Goal: Check status: Check status

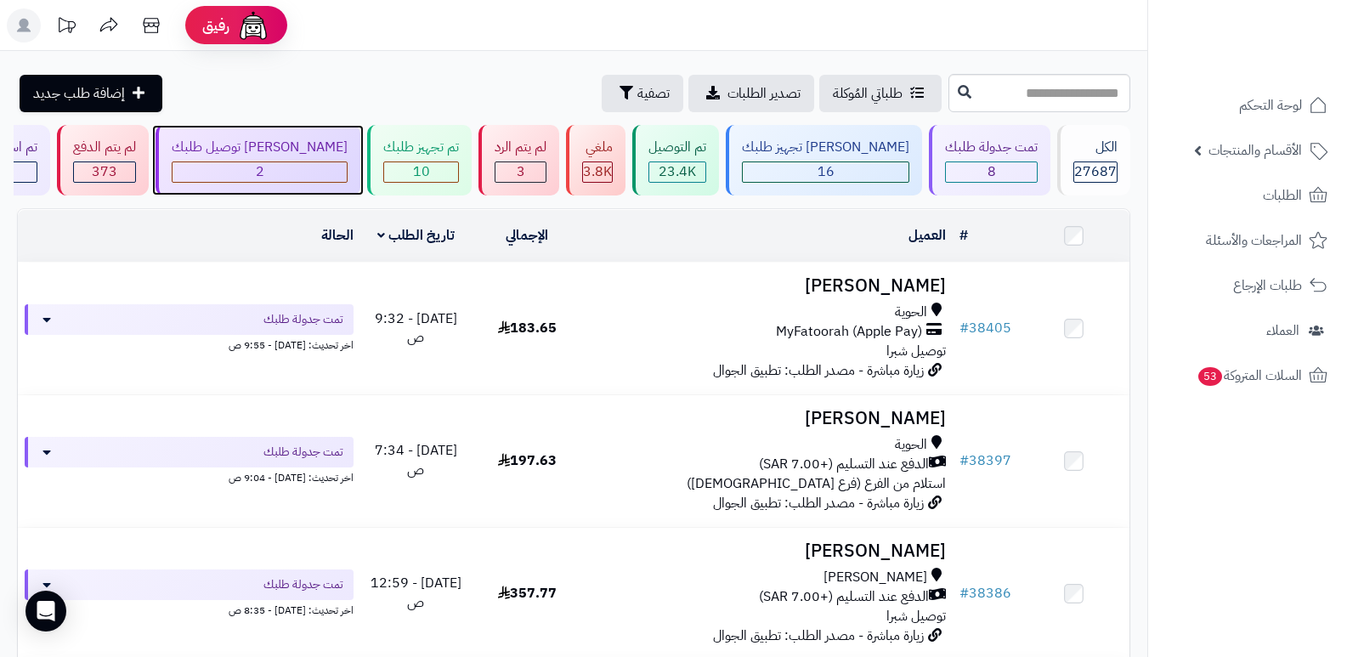
click at [292, 155] on div "[PERSON_NAME] توصيل طلبك" at bounding box center [260, 148] width 176 height 20
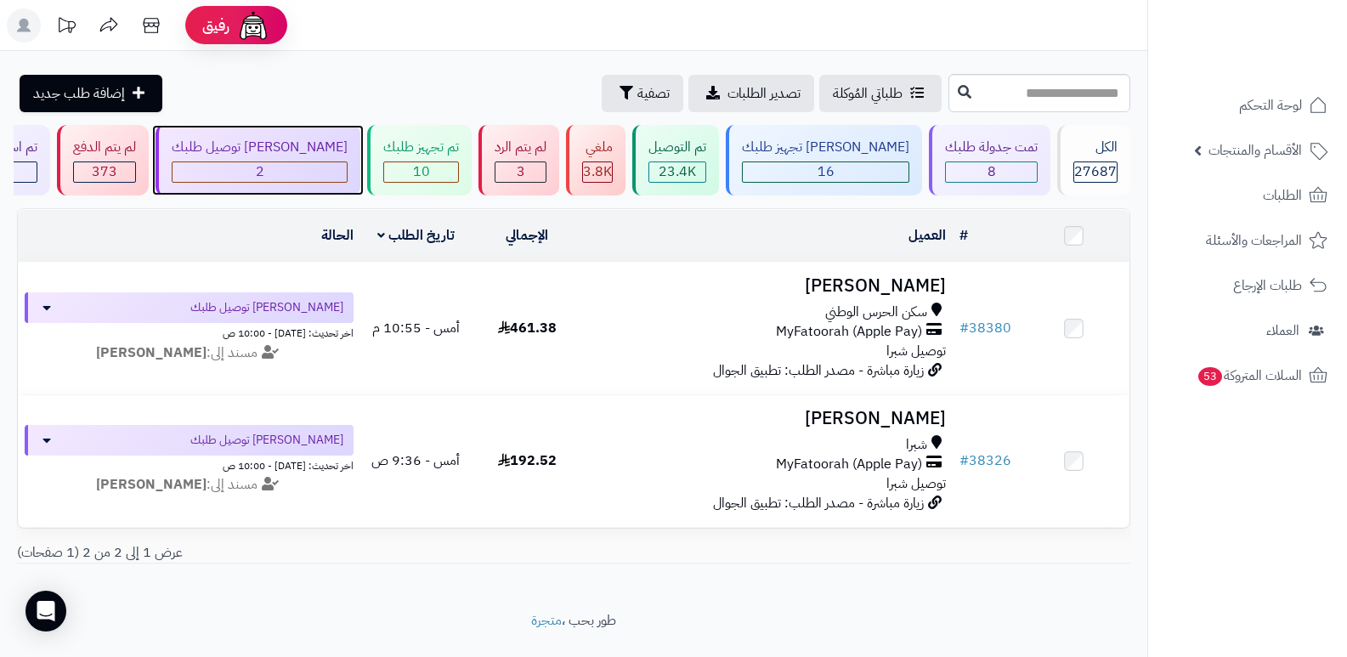
click at [343, 131] on div "[PERSON_NAME] توصيل طلبك 2" at bounding box center [258, 160] width 205 height 71
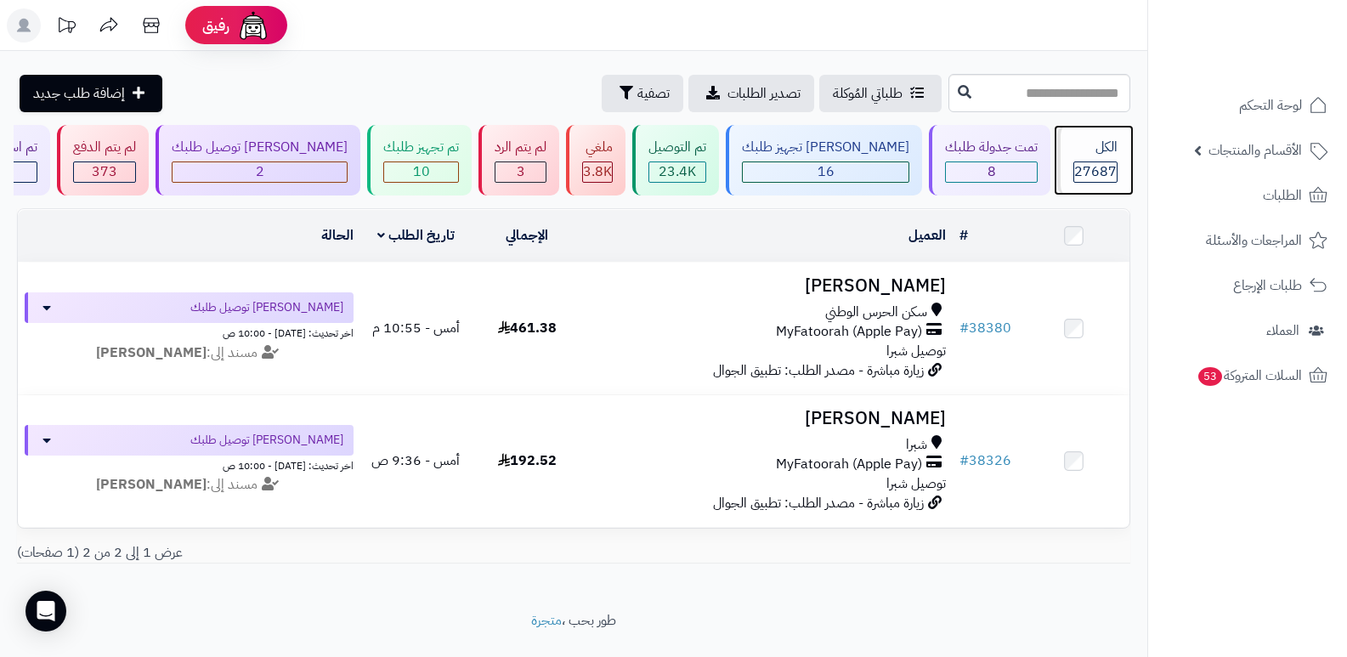
click at [1098, 171] on span "27687" at bounding box center [1096, 172] width 43 height 20
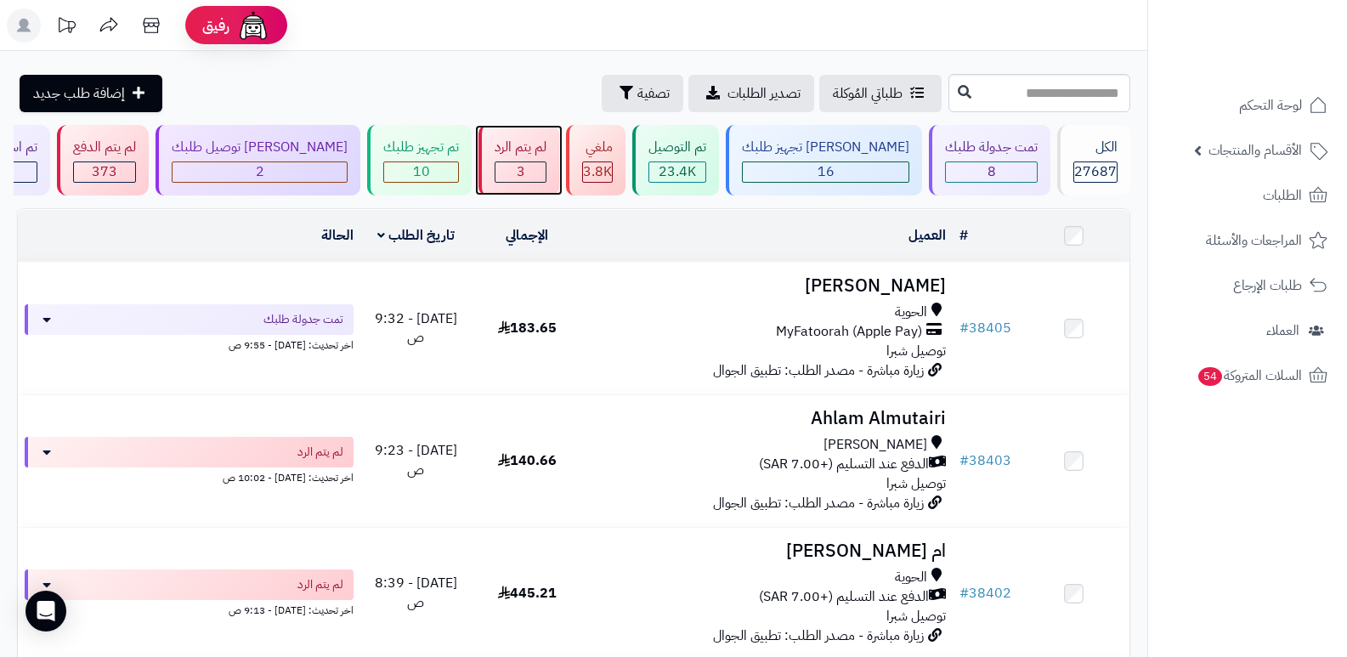
click at [547, 147] on div "لم يتم الرد" at bounding box center [521, 148] width 52 height 20
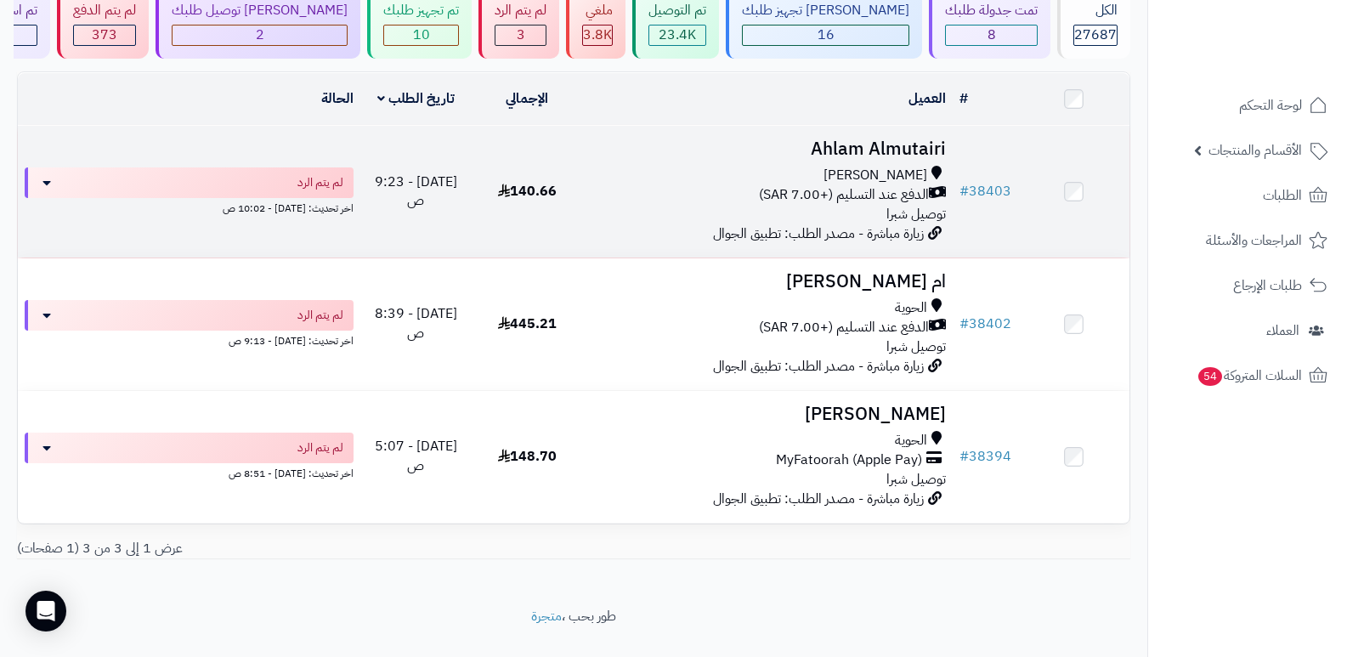
scroll to position [168, 0]
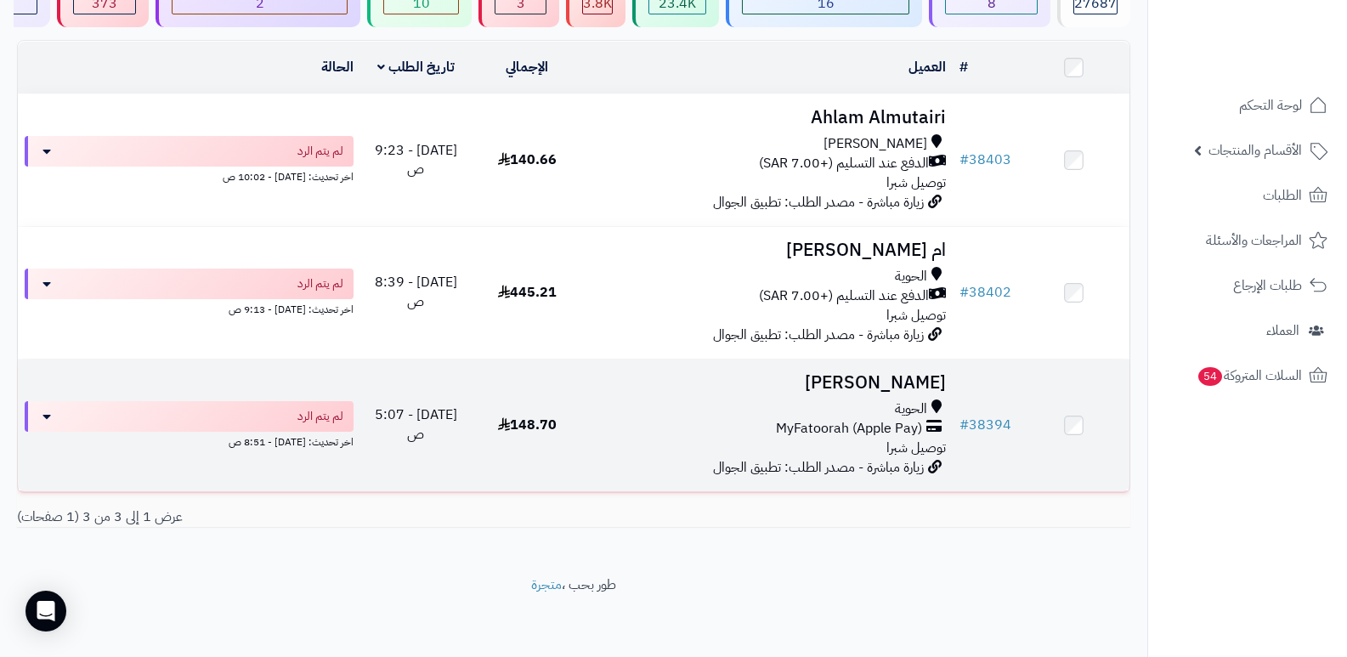
click at [860, 381] on h3 "[PERSON_NAME]" at bounding box center [768, 383] width 357 height 20
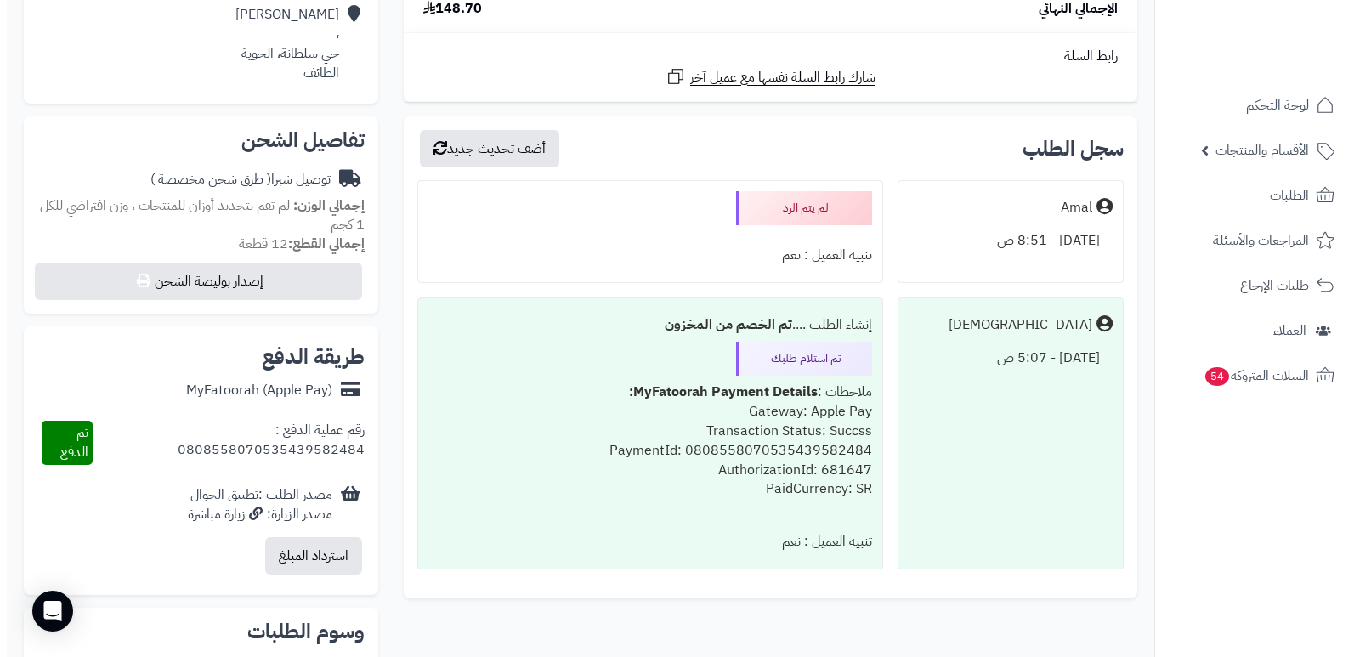
scroll to position [85, 0]
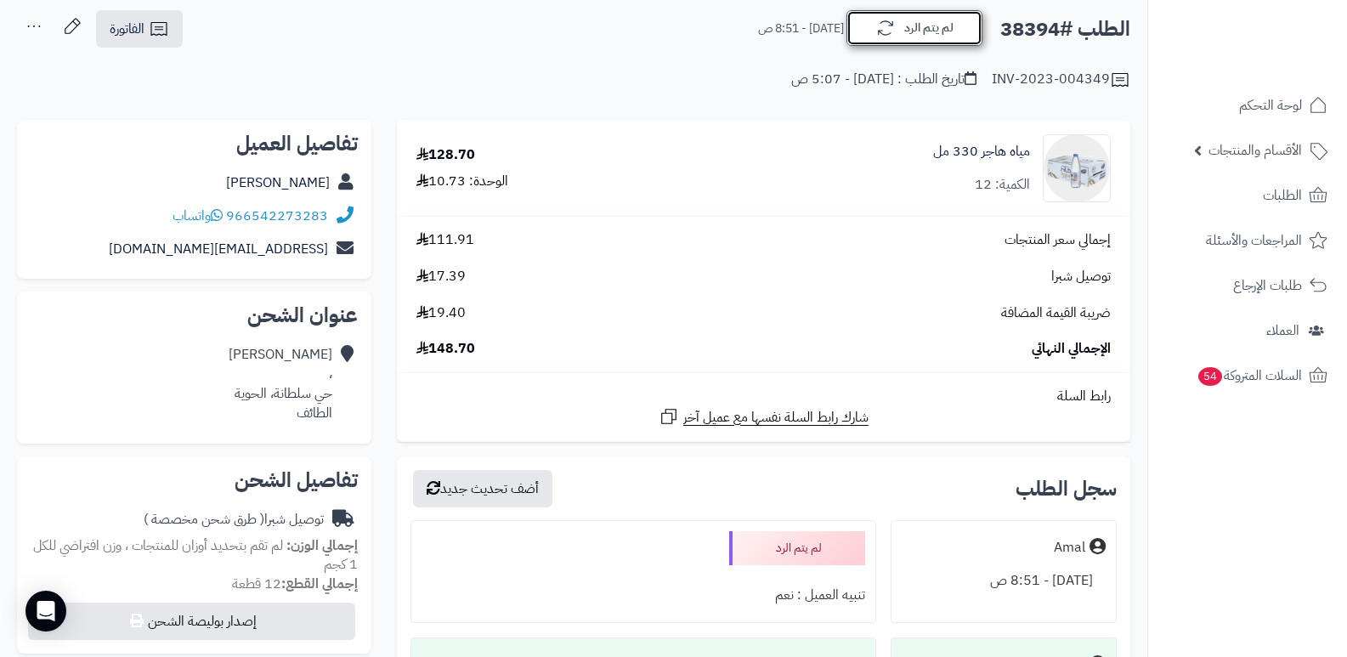
click at [925, 37] on button "لم يتم الرد" at bounding box center [915, 28] width 136 height 36
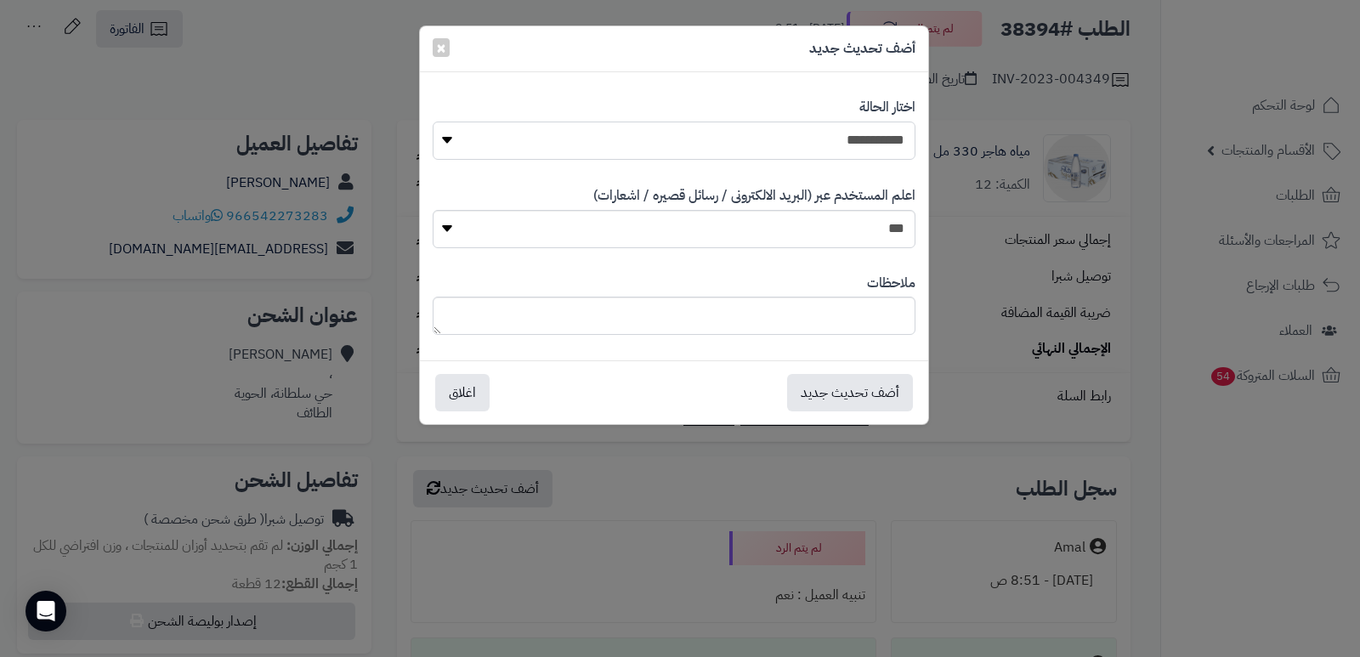
click at [813, 149] on select "**********" at bounding box center [674, 141] width 483 height 38
click at [433, 122] on select "**********" at bounding box center [674, 141] width 483 height 38
click at [844, 400] on button "أضف تحديث جديد" at bounding box center [850, 391] width 126 height 37
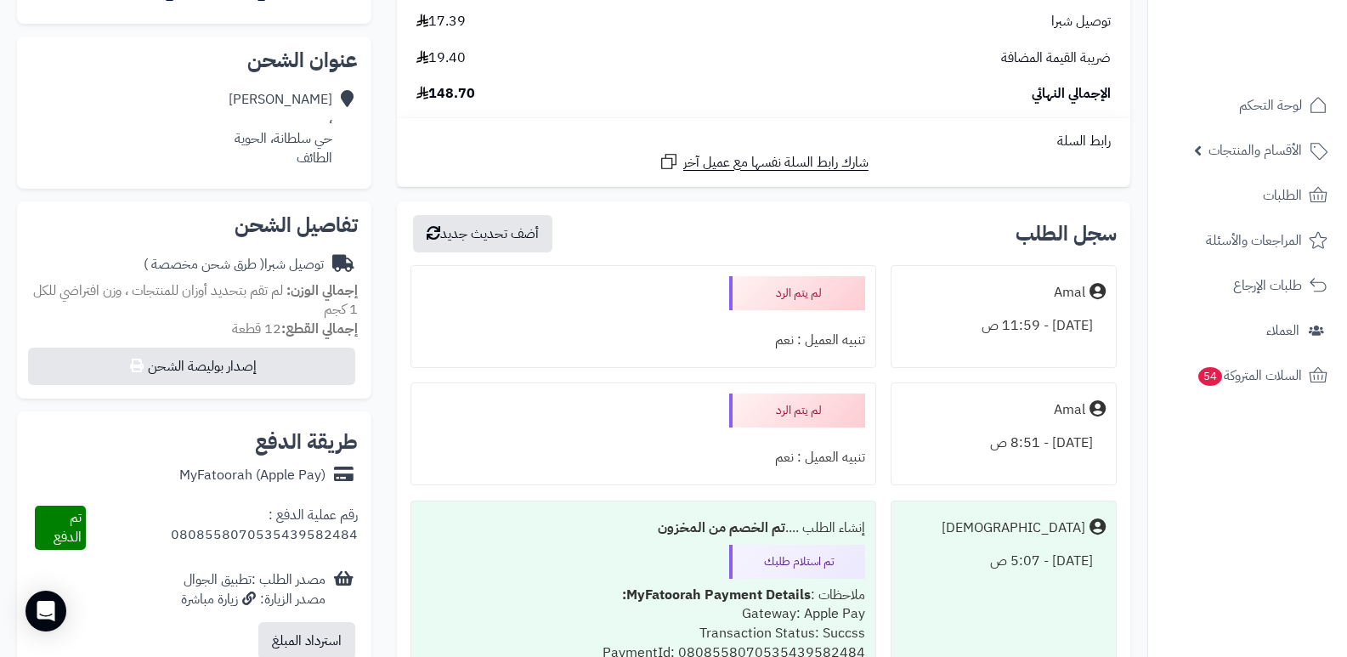
scroll to position [255, 0]
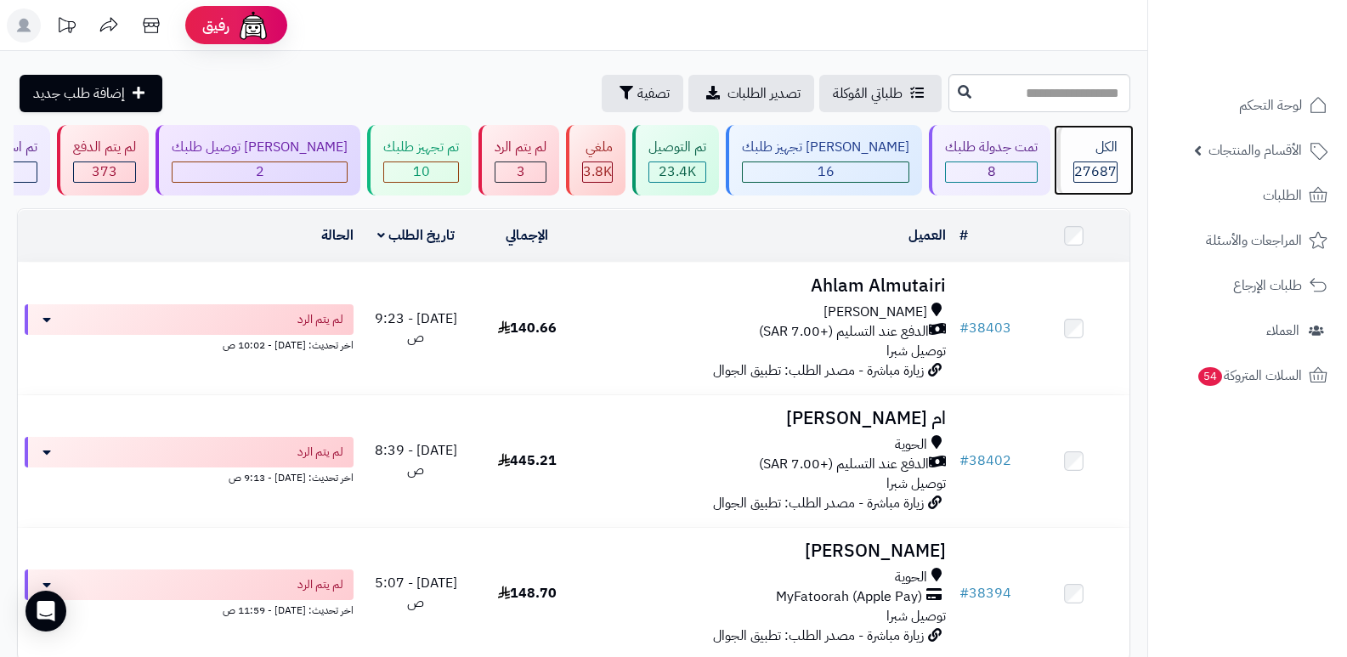
click at [1086, 150] on div "الكل" at bounding box center [1096, 148] width 44 height 20
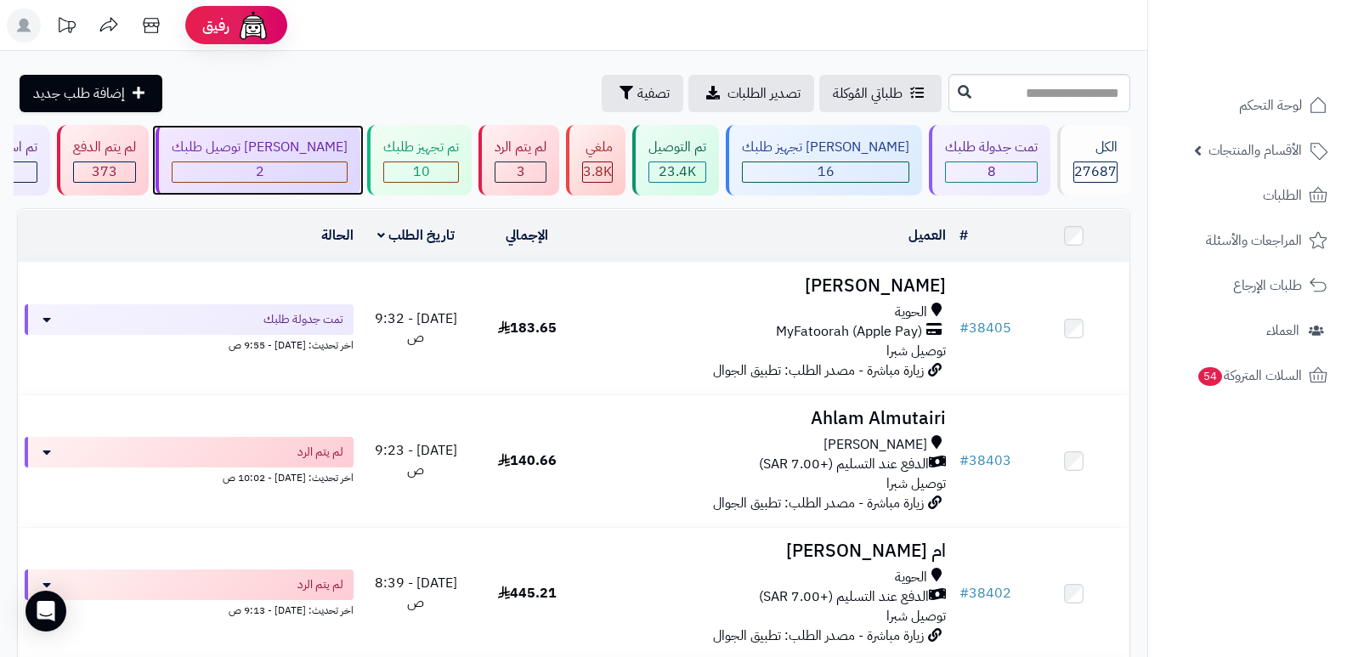
click at [333, 169] on div "2" at bounding box center [260, 172] width 174 height 20
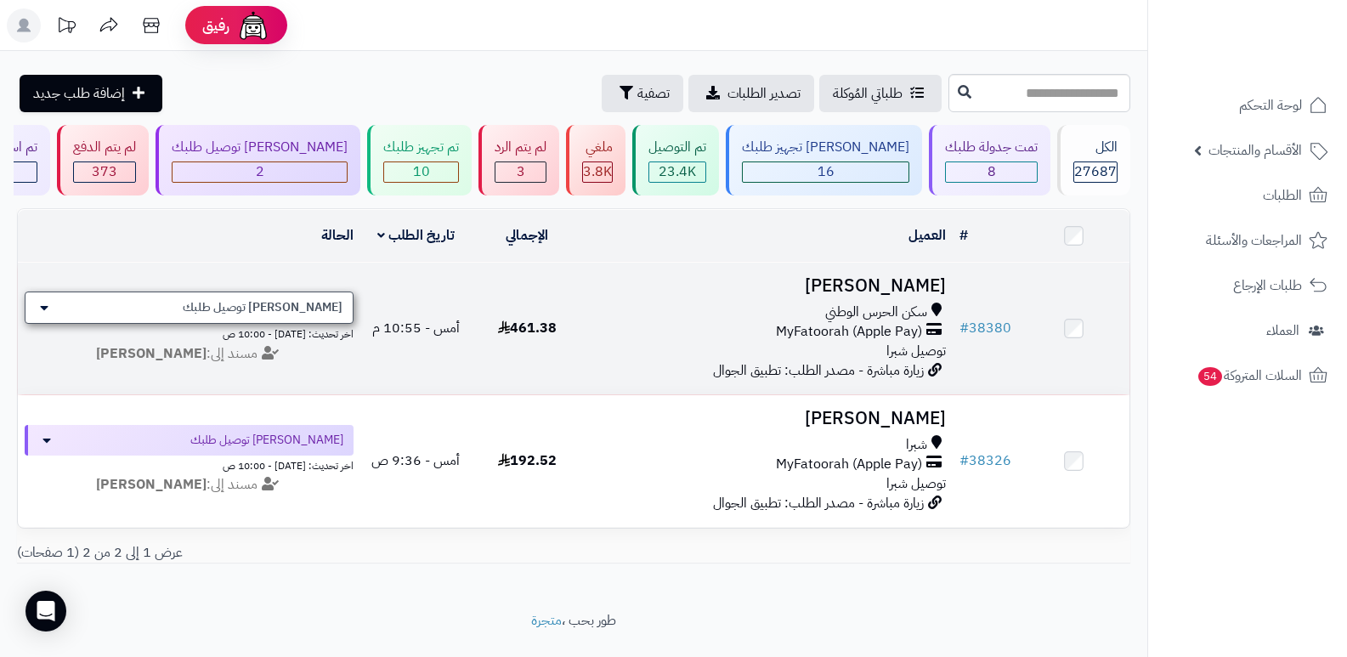
click at [180, 299] on div "[PERSON_NAME] توصيل طلبك" at bounding box center [189, 308] width 329 height 32
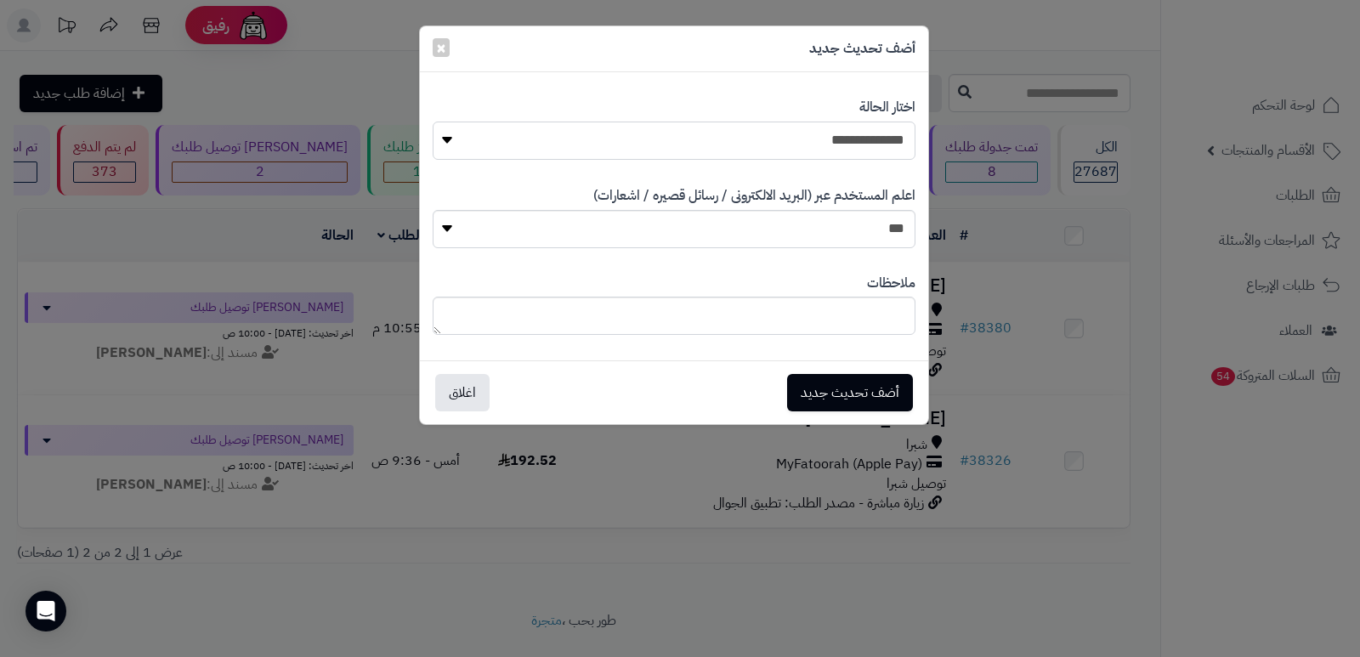
click at [826, 143] on select "**********" at bounding box center [674, 141] width 483 height 38
select select "*"
click at [433, 122] on select "**********" at bounding box center [674, 141] width 483 height 38
click at [437, 48] on span "×" at bounding box center [441, 47] width 10 height 26
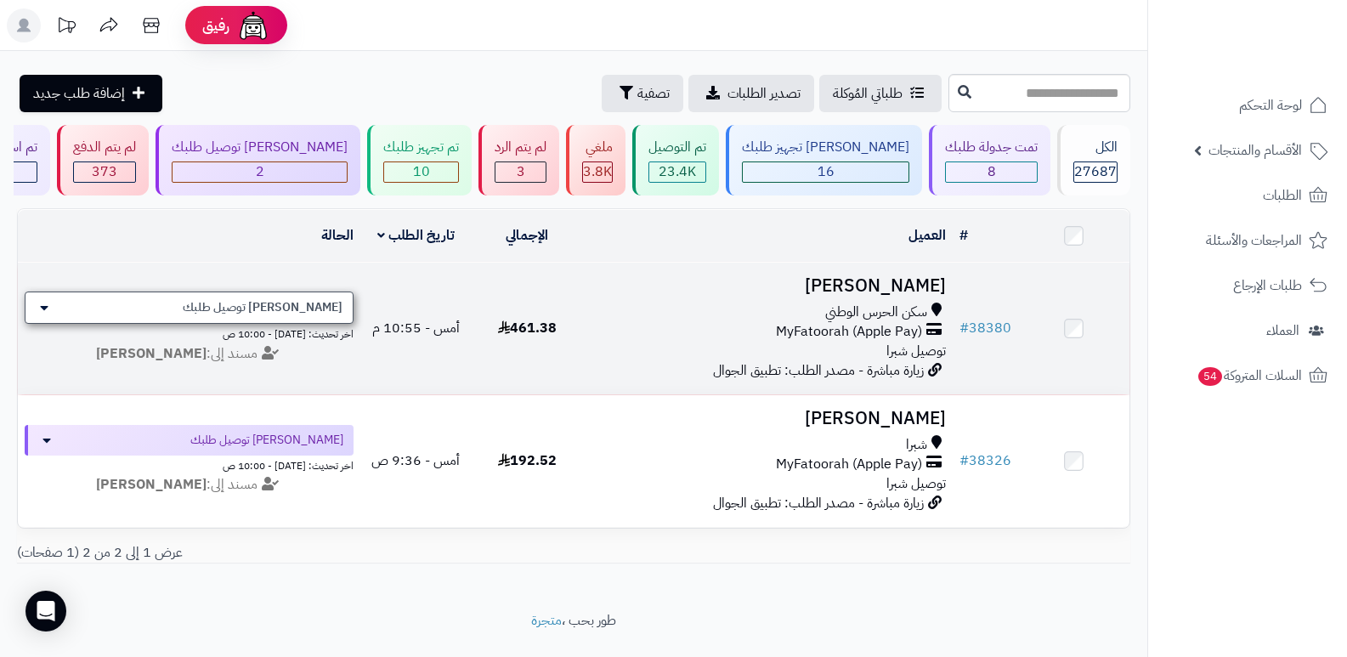
click at [212, 302] on div "[PERSON_NAME] توصيل طلبك" at bounding box center [189, 308] width 329 height 32
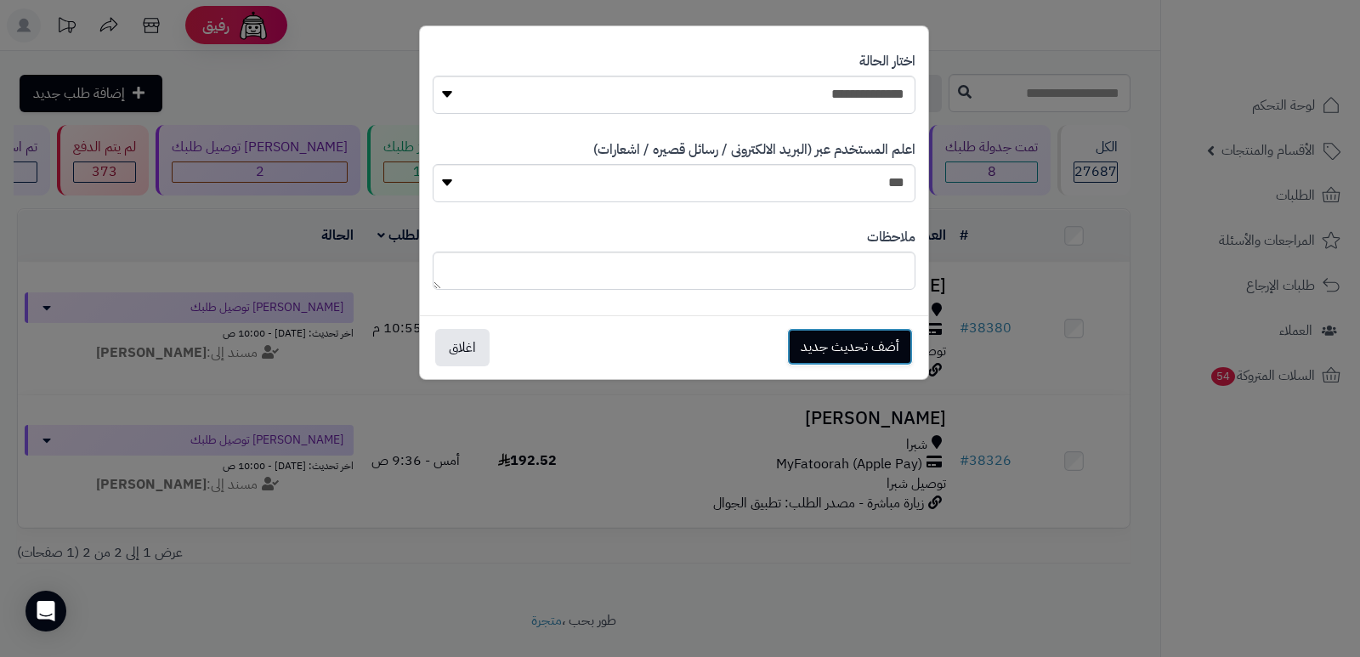
click at [852, 340] on button "أضف تحديث جديد" at bounding box center [850, 346] width 126 height 37
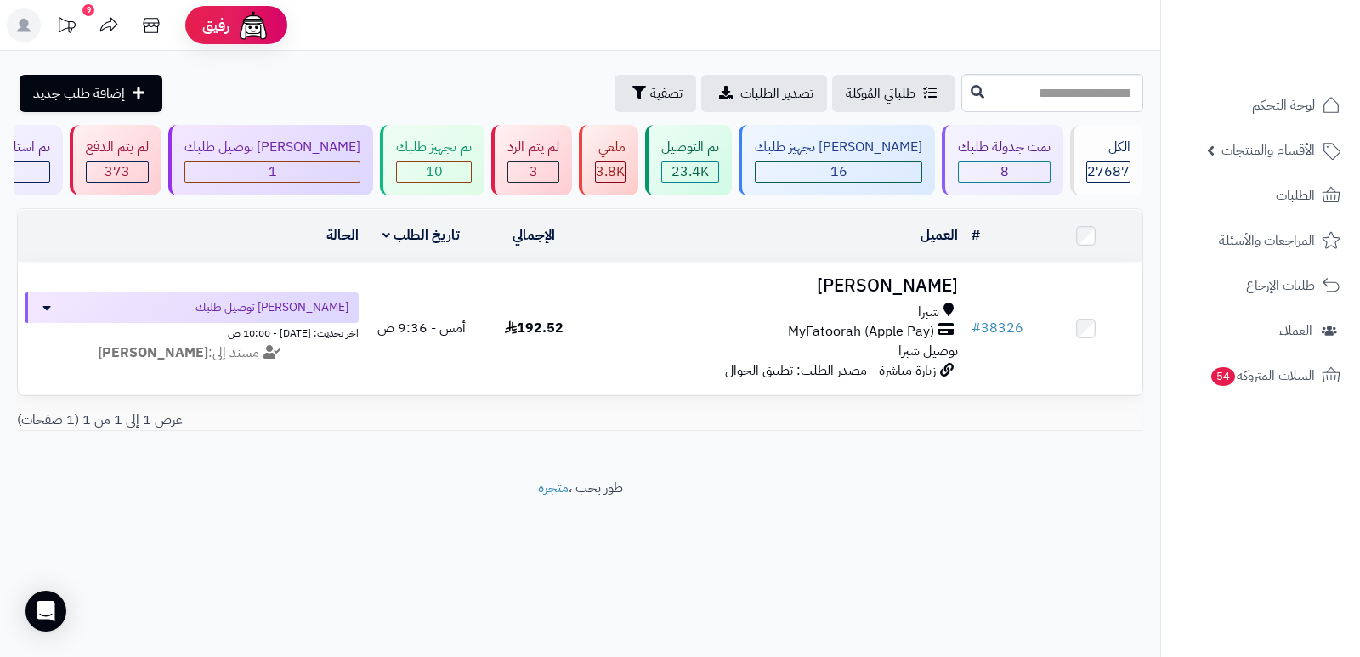
click at [1318, 604] on nav "لوحة التحكم الأقسام والمنتجات المنتجات الأقسام الماركات مواصفات المنتجات مواصفا…" at bounding box center [1260, 349] width 200 height 657
click at [984, 166] on div "8" at bounding box center [1004, 172] width 91 height 20
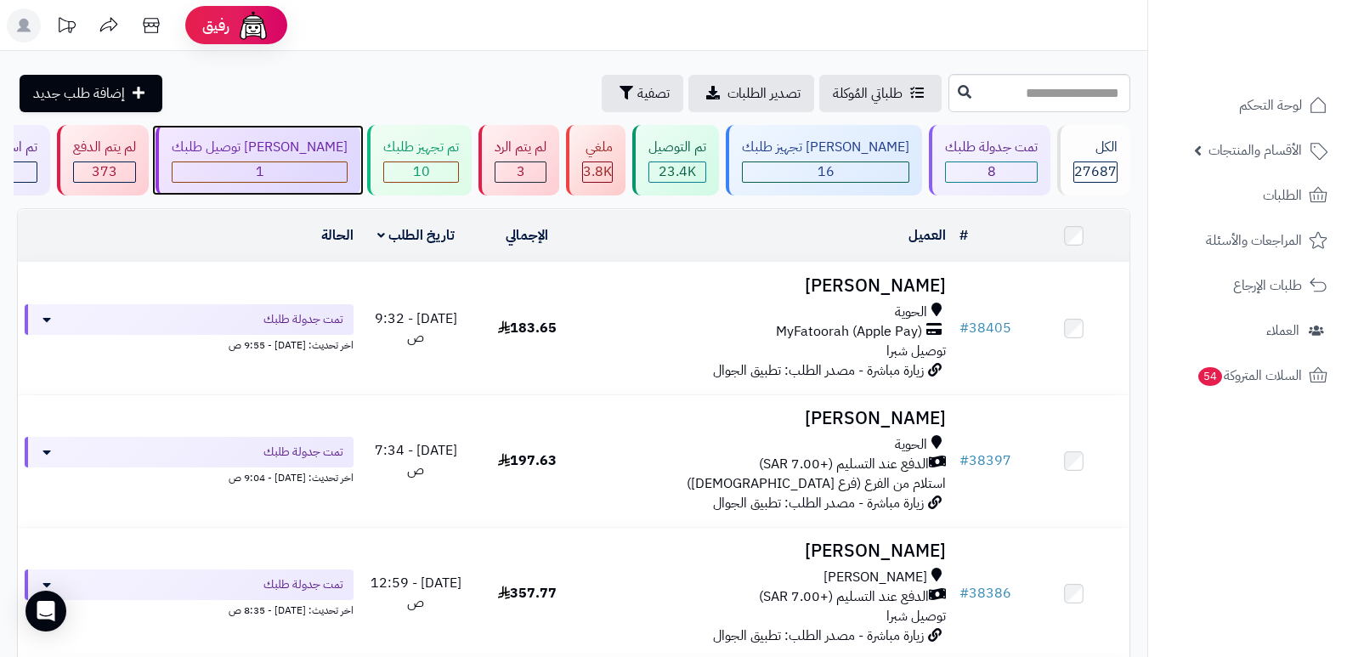
click at [303, 156] on div "[PERSON_NAME] توصيل طلبك" at bounding box center [260, 148] width 176 height 20
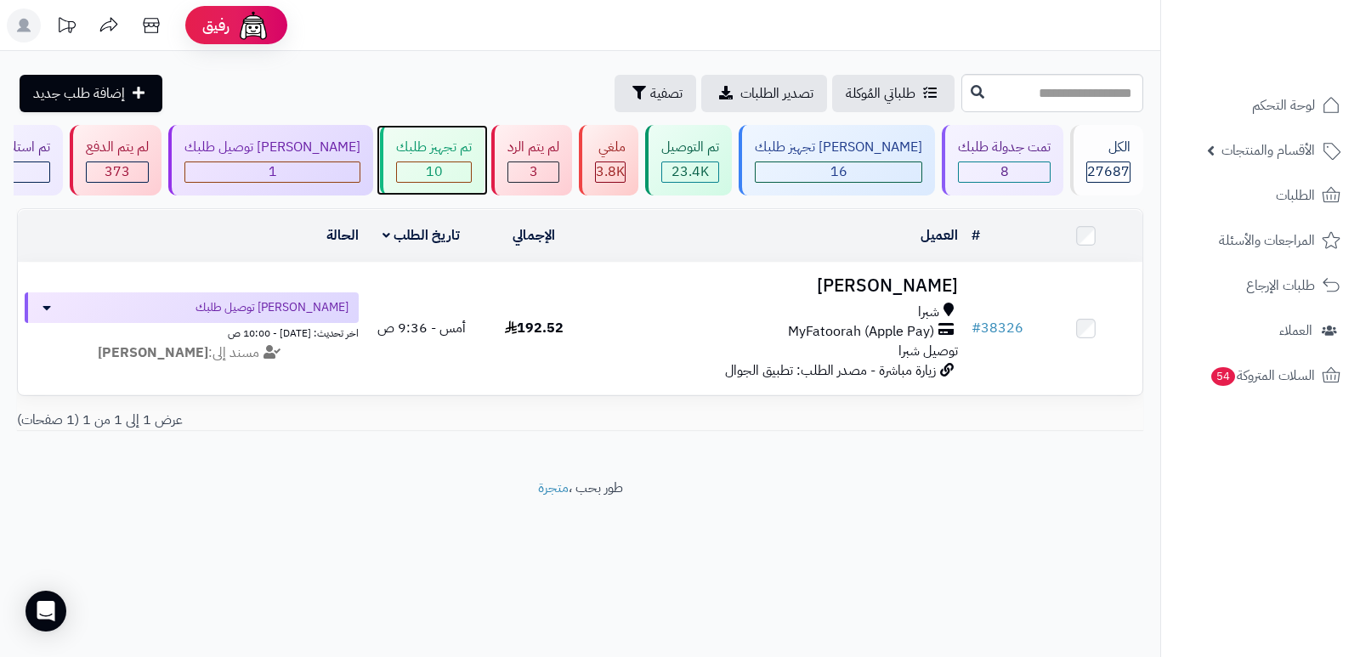
click at [462, 164] on div "10" at bounding box center [434, 172] width 74 height 20
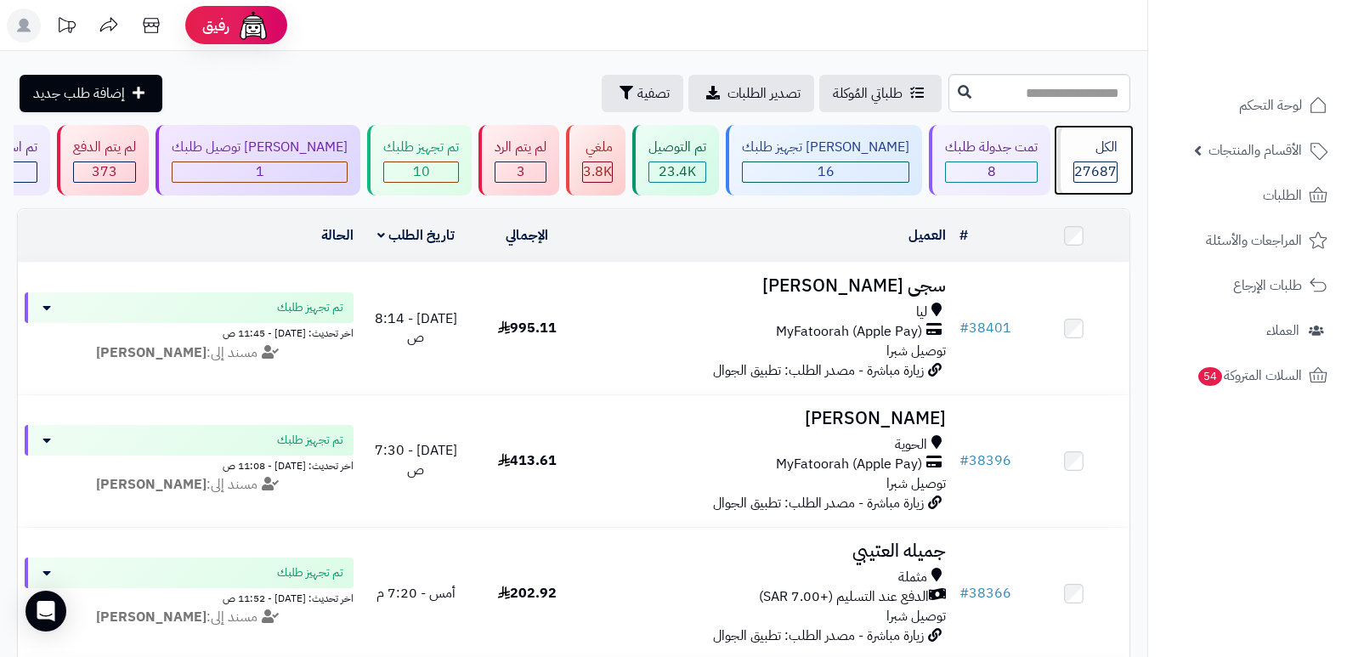
click at [1086, 152] on div "الكل" at bounding box center [1096, 148] width 44 height 20
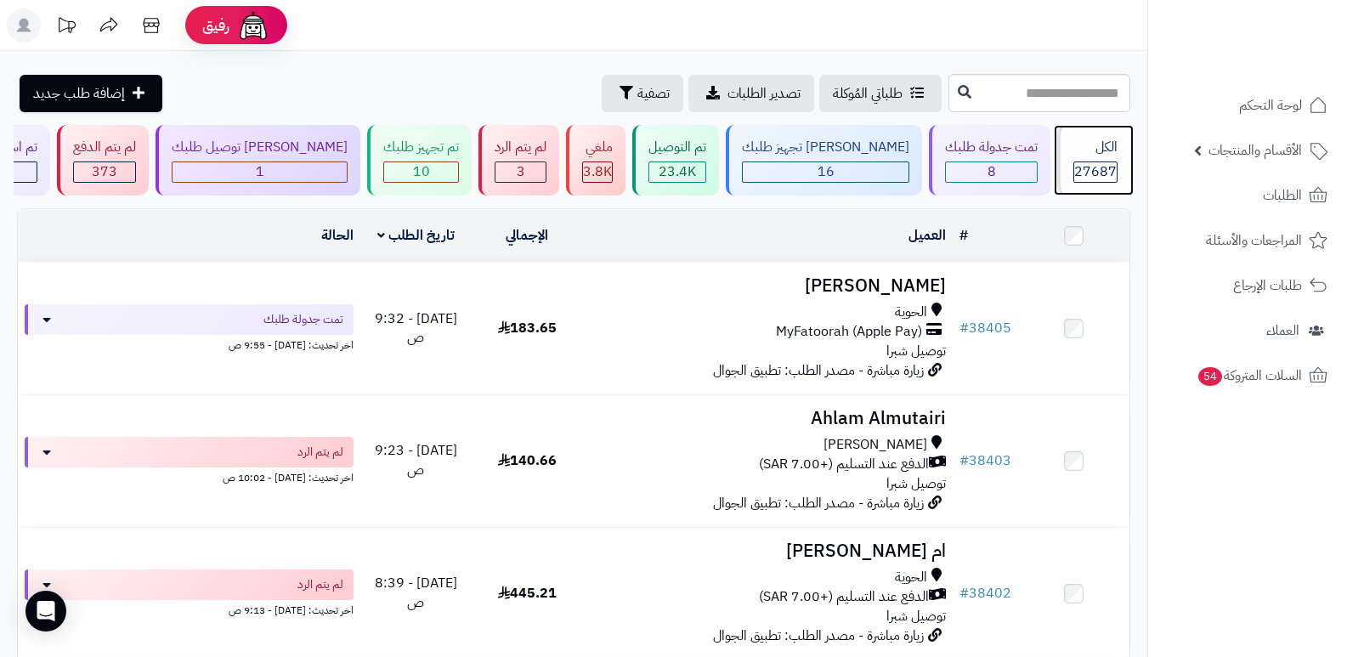
click at [1092, 153] on div "الكل" at bounding box center [1096, 148] width 44 height 20
click at [1088, 156] on div "الكل" at bounding box center [1096, 148] width 44 height 20
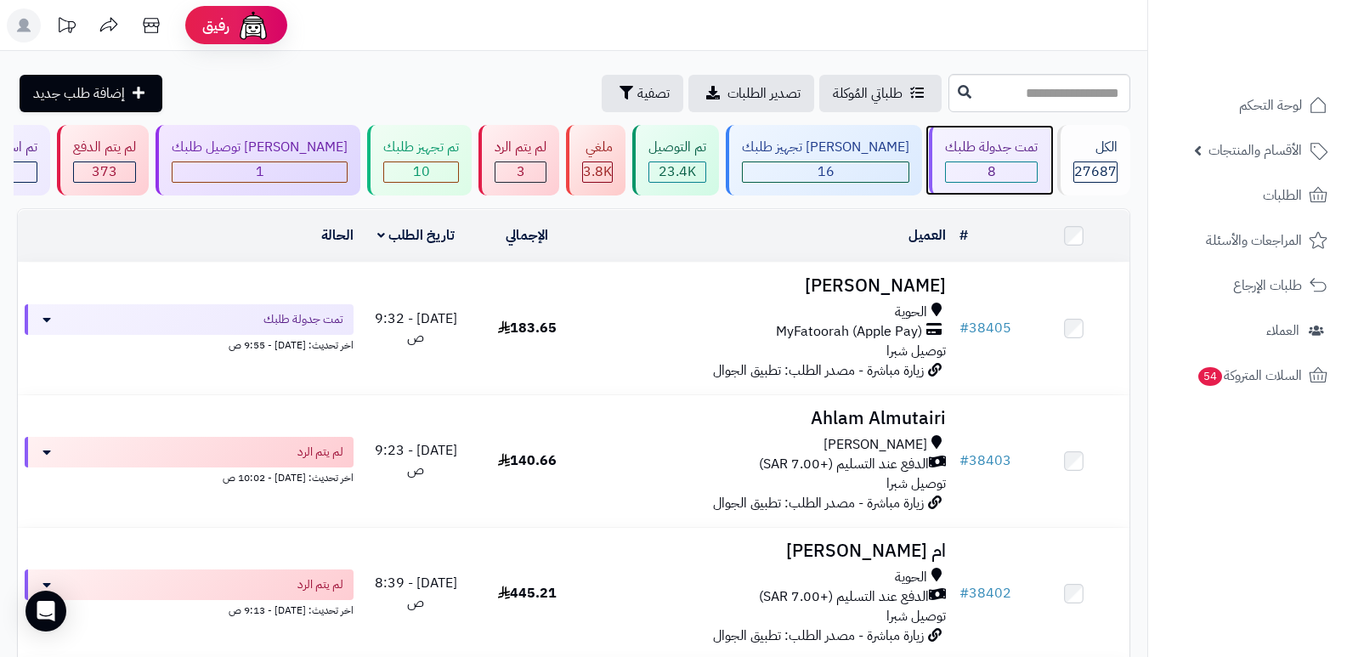
click at [988, 173] on span "8" at bounding box center [992, 172] width 9 height 20
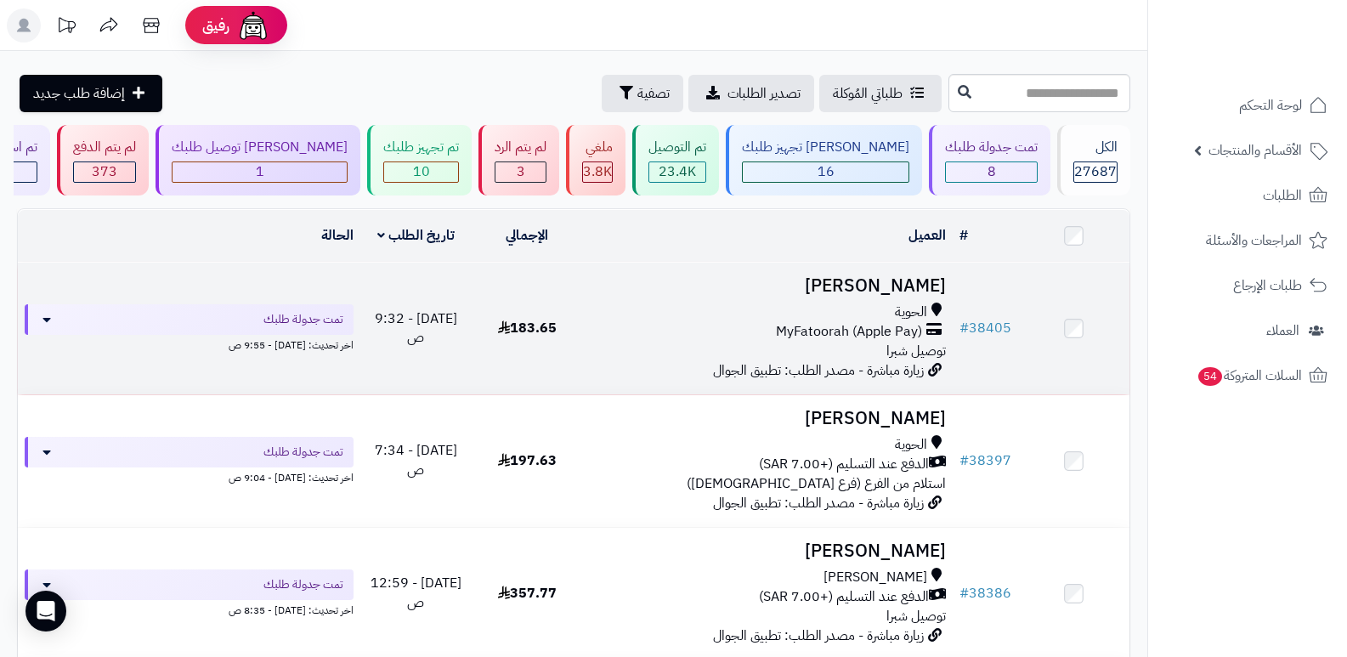
click at [909, 279] on h3 "[PERSON_NAME]" at bounding box center [768, 286] width 357 height 20
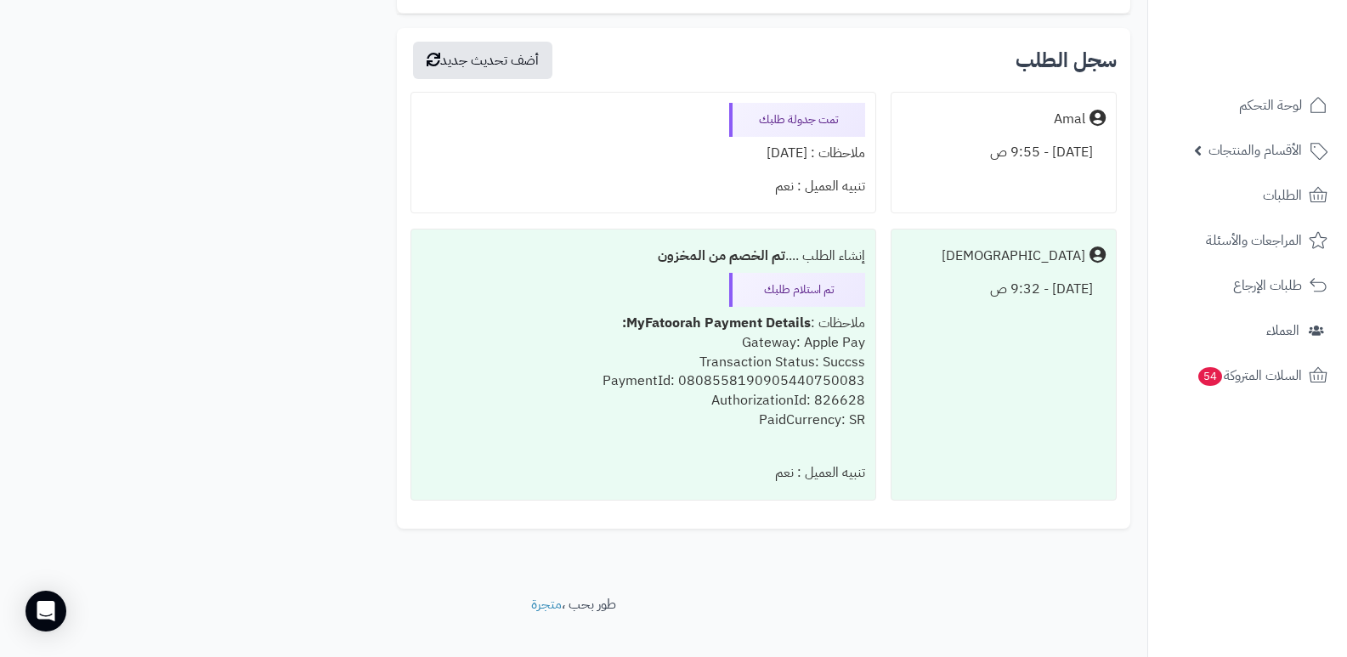
scroll to position [2169, 0]
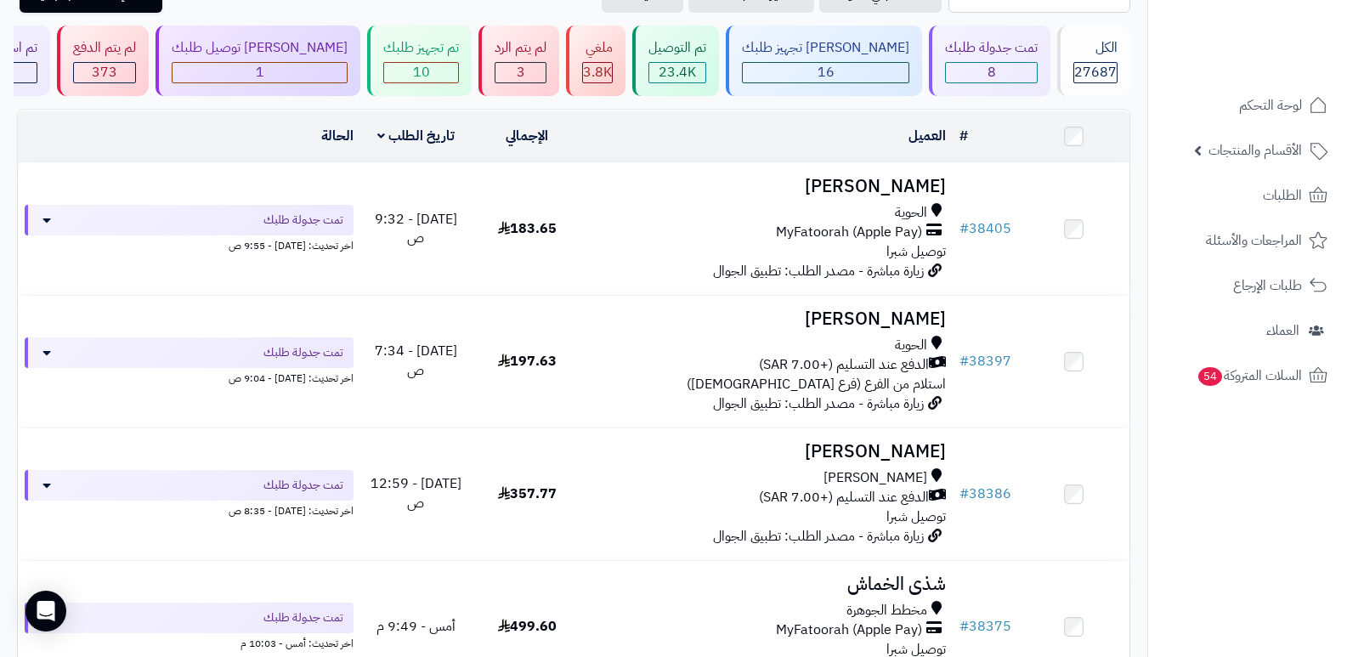
scroll to position [170, 0]
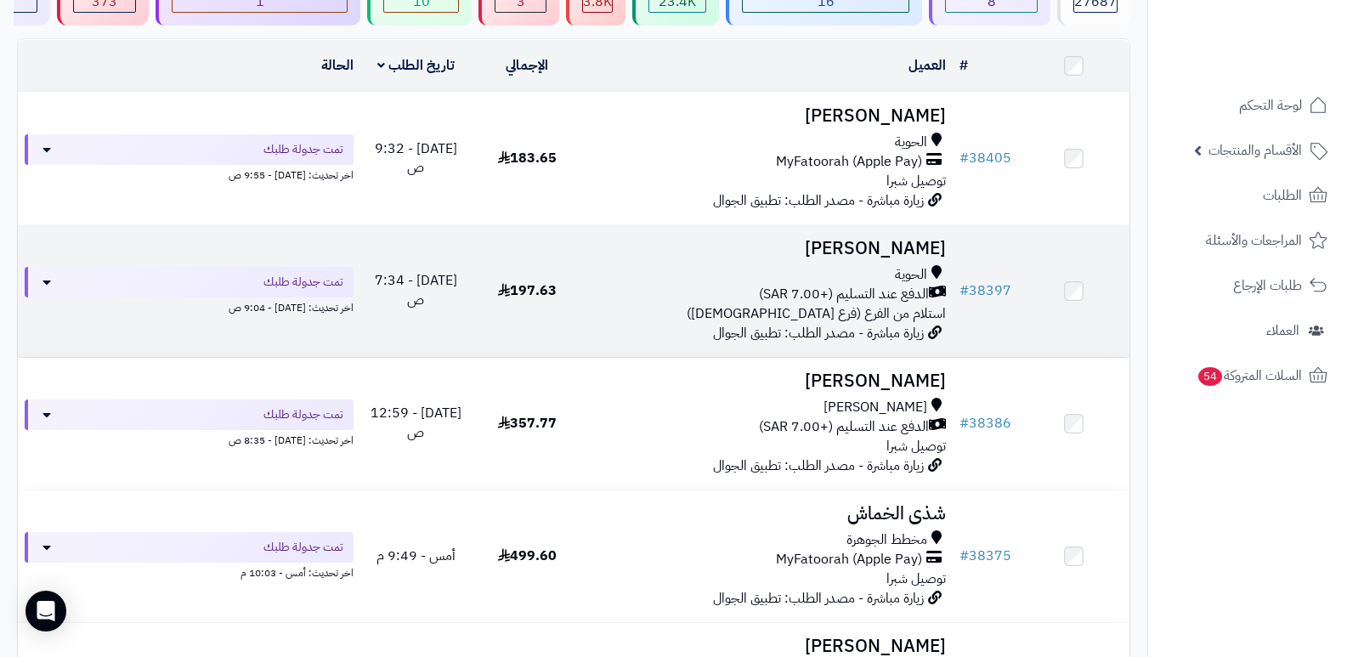
click at [921, 249] on h3 "[PERSON_NAME]" at bounding box center [768, 249] width 357 height 20
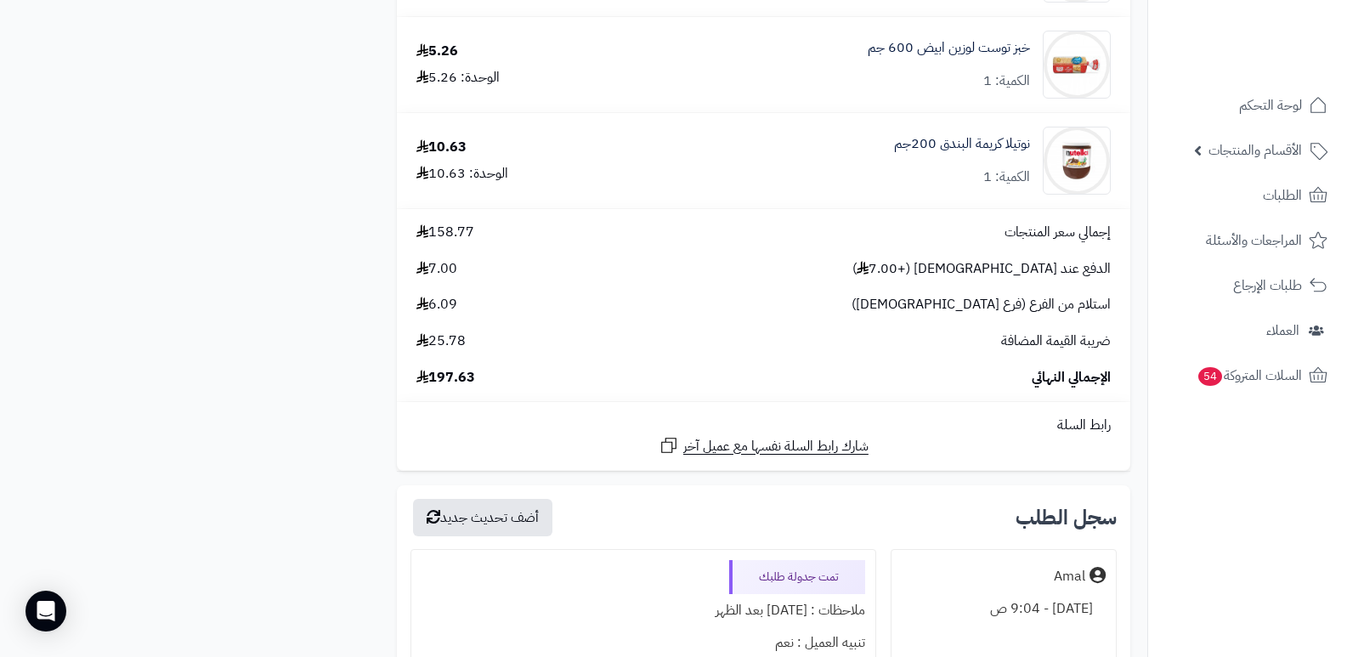
scroll to position [2975, 0]
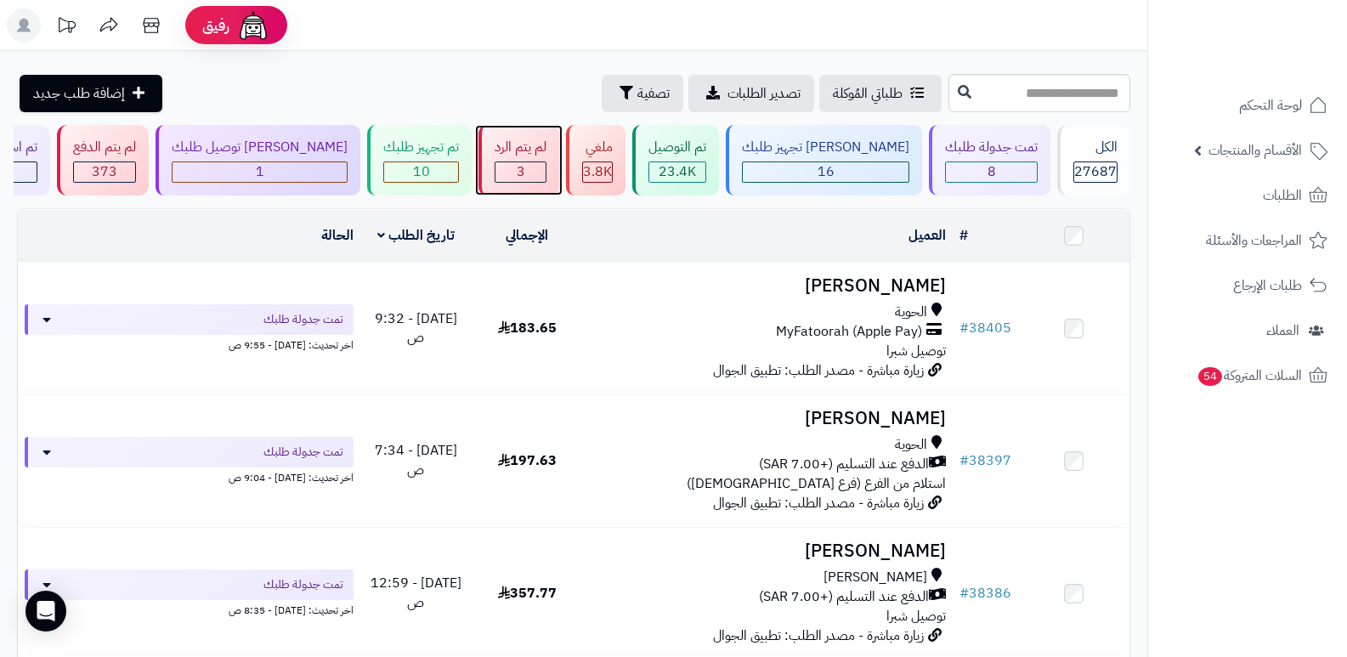
click at [549, 159] on div "لم يتم الرد 3" at bounding box center [519, 160] width 81 height 71
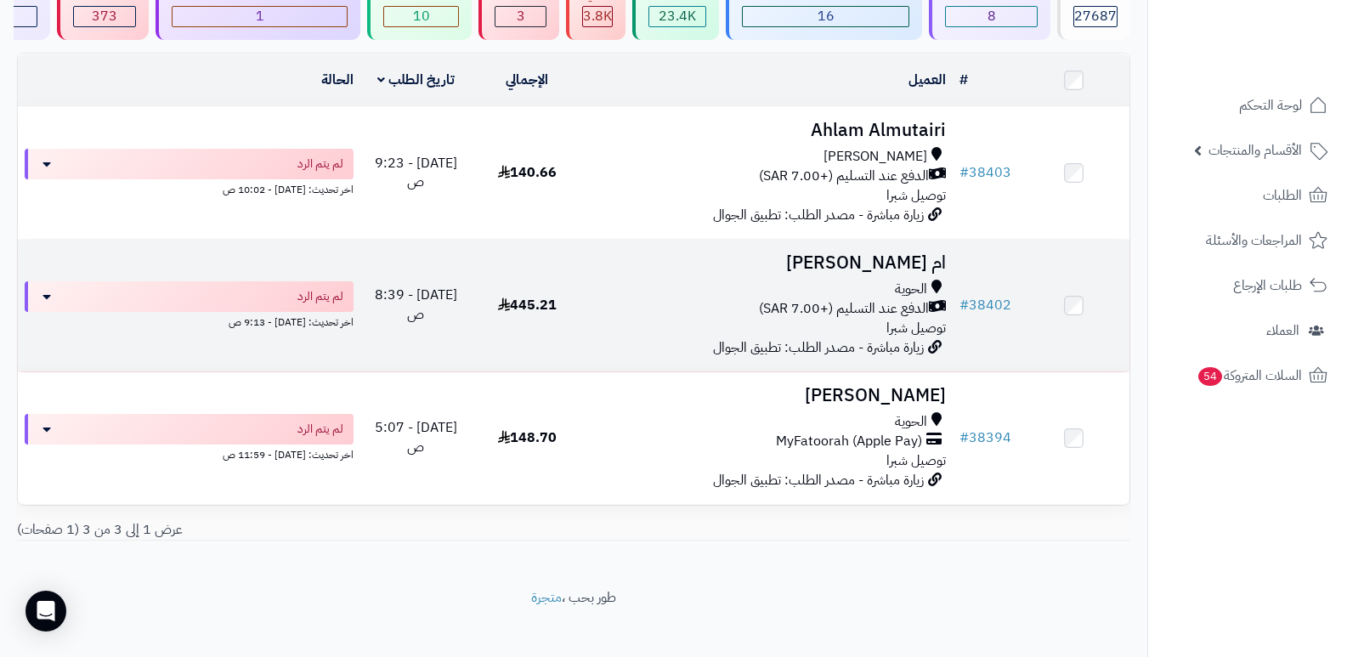
scroll to position [168, 0]
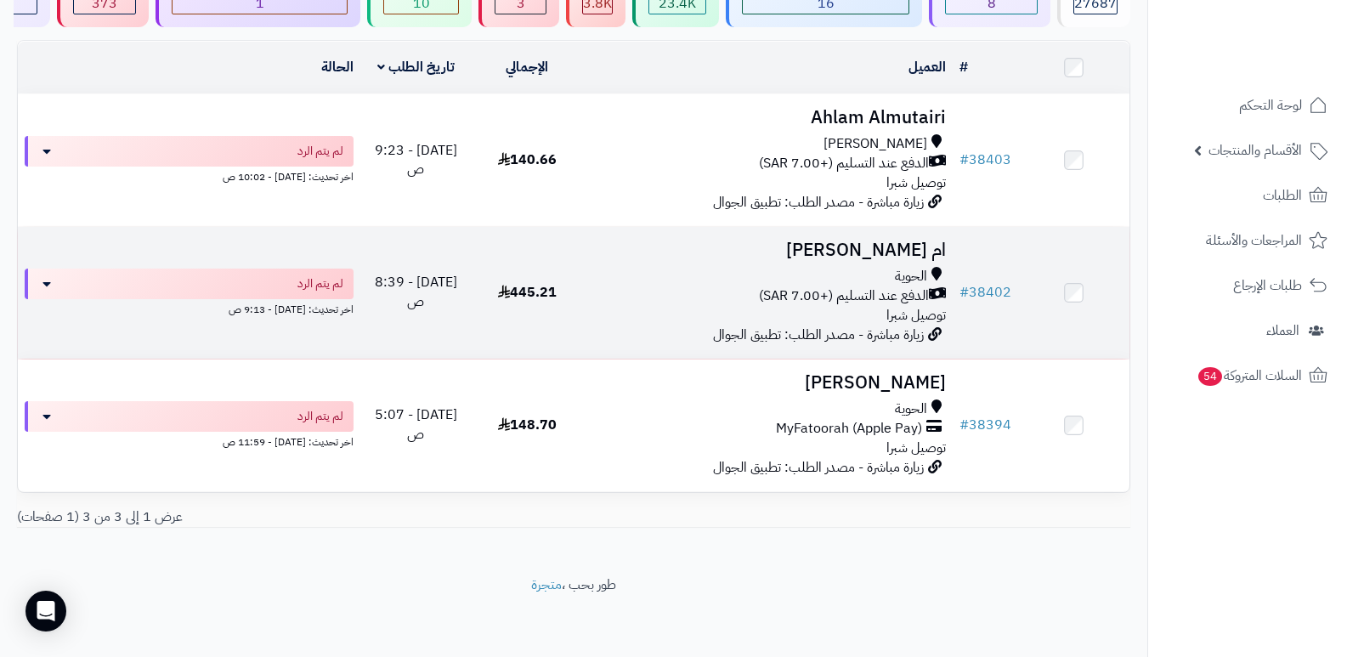
click at [899, 257] on h3 "ام [PERSON_NAME]" at bounding box center [768, 251] width 357 height 20
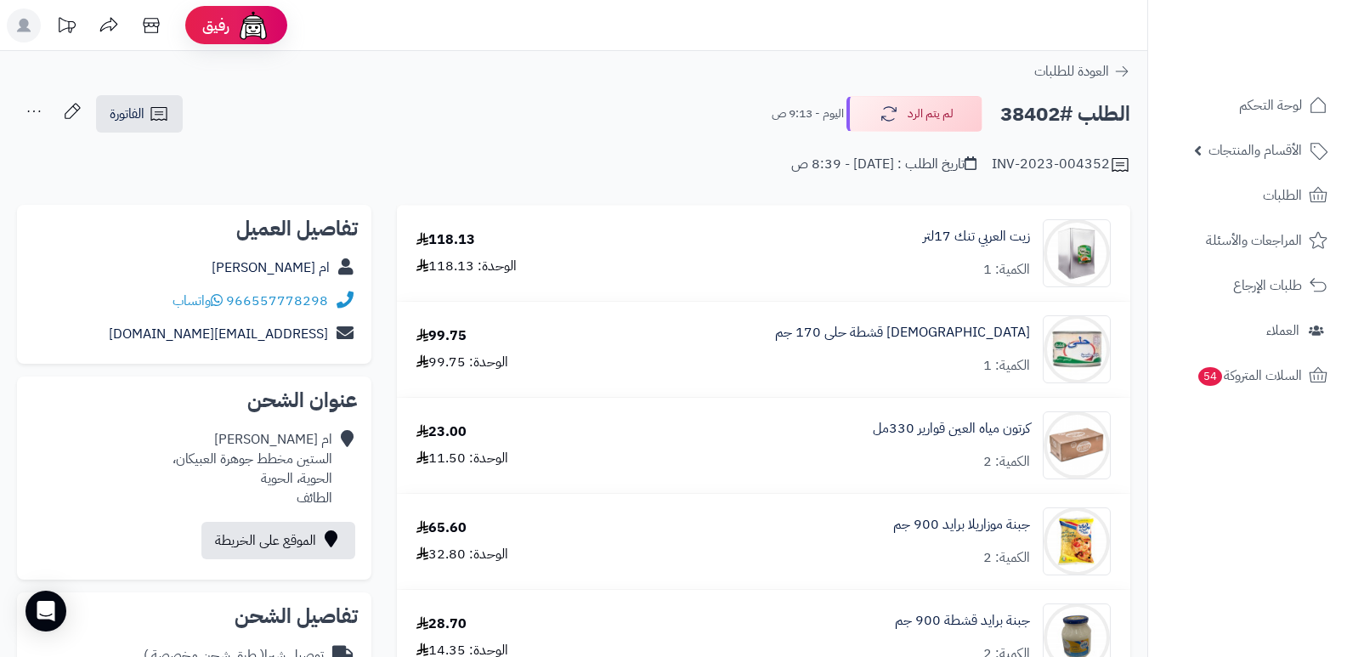
click at [1306, 505] on nav "لوحة التحكم الأقسام والمنتجات المنتجات الأقسام الماركات مواصفات المنتجات مواصفا…" at bounding box center [1248, 349] width 200 height 657
